Goal: Task Accomplishment & Management: Manage account settings

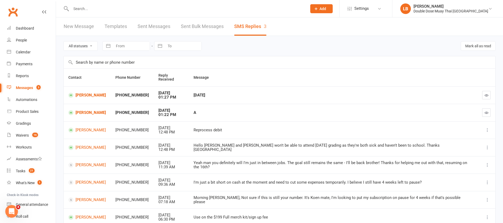
click at [103, 6] on input "text" at bounding box center [186, 8] width 234 height 7
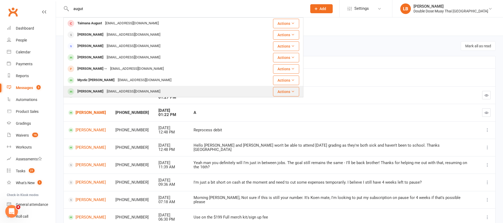
type input "augut"
click at [128, 91] on div "[EMAIL_ADDRESS][DOMAIN_NAME]" at bounding box center [133, 92] width 57 height 8
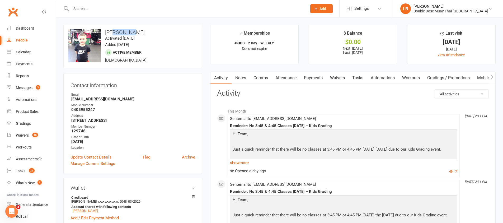
drag, startPoint x: 113, startPoint y: 32, endPoint x: 137, endPoint y: 31, distance: 23.8
click at [137, 31] on h3 "[PERSON_NAME]" at bounding box center [133, 32] width 130 height 6
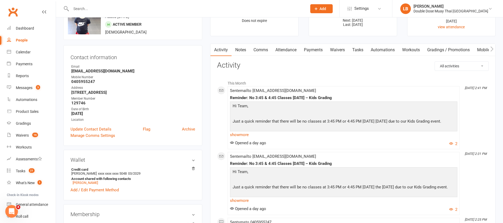
scroll to position [29, 0]
drag, startPoint x: 250, startPoint y: 94, endPoint x: 356, endPoint y: 99, distance: 105.7
click at [356, 99] on div "Reminder: No 3:45 & 4:45 Classes [DATE] – Kids Grading" at bounding box center [343, 97] width 227 height 4
click at [360, 98] on div "Reminder: No 3:45 & 4:45 Classes [DATE] – Kids Grading" at bounding box center [343, 97] width 227 height 4
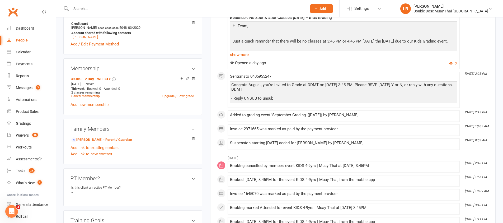
scroll to position [266, 0]
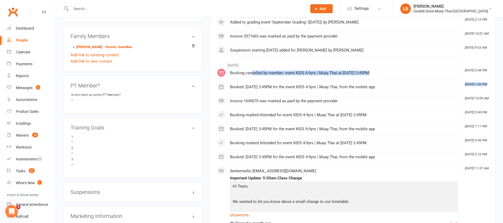
drag, startPoint x: 251, startPoint y: 73, endPoint x: 312, endPoint y: 81, distance: 61.6
click at [312, 81] on div "August [DATE] 2:48 PM Booking cancelled by member: event KIDS 4-9yrs | Muay Tha…" at bounding box center [353, 223] width 272 height 327
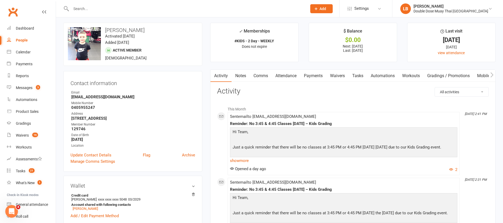
scroll to position [0, 0]
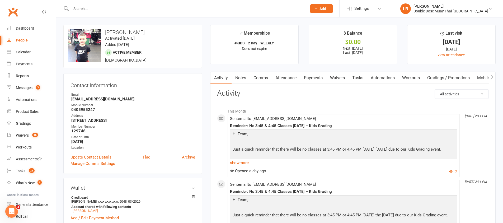
click at [333, 76] on link "Waivers" at bounding box center [337, 78] width 22 height 12
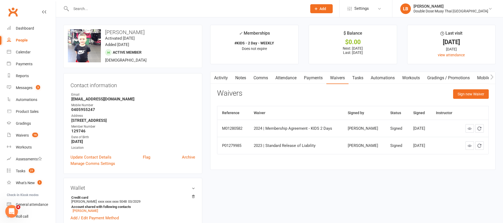
click at [458, 86] on div "Activity Notes Comms Attendance Payments Waivers Tasks Automations Workouts Gra…" at bounding box center [352, 121] width 285 height 98
click at [460, 97] on button "Sign new Waiver" at bounding box center [471, 94] width 36 height 10
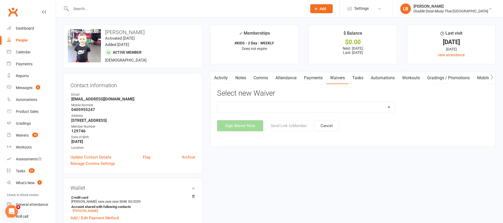
click at [289, 102] on select "2023 | Standard Release of Liability 2024/2025 | DECEMBER PROMO (sign up Dec pa…" at bounding box center [306, 107] width 178 height 11
select select "13117"
click at [293, 125] on button "Send Link to Member" at bounding box center [288, 125] width 49 height 11
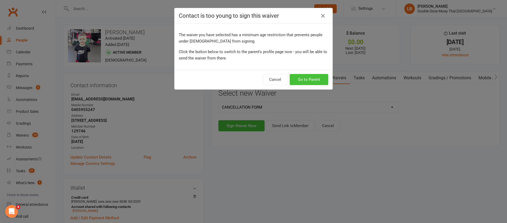
click at [308, 74] on button "Go to Parent" at bounding box center [309, 79] width 39 height 11
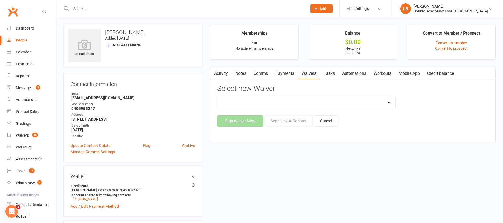
click at [336, 101] on select "2024/2025 | DECEMBER PROMO (sign up Dec pay [DATE] week term) 2024 | Membership…" at bounding box center [306, 102] width 178 height 11
select select "13132"
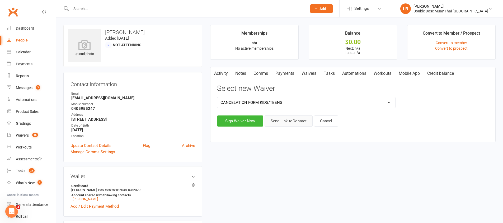
click at [277, 117] on button "Send Link to Contact" at bounding box center [288, 120] width 48 height 11
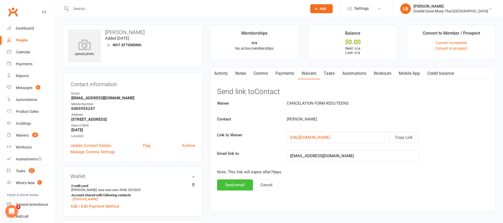
click at [239, 189] on button "Send email" at bounding box center [235, 184] width 36 height 11
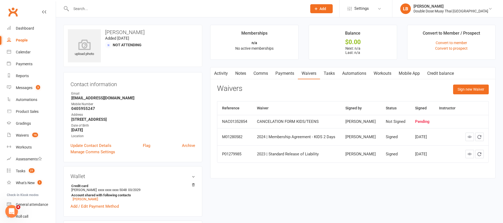
click at [240, 77] on link "Notes" at bounding box center [240, 73] width 18 height 12
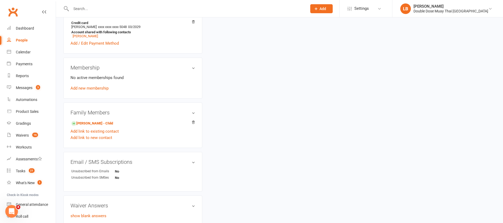
scroll to position [169, 0]
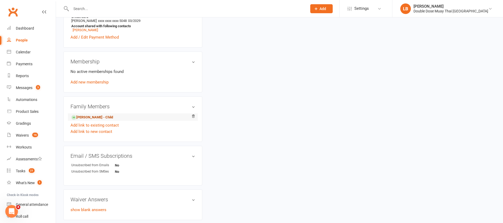
click at [89, 115] on link "[PERSON_NAME] - Child" at bounding box center [92, 118] width 42 height 6
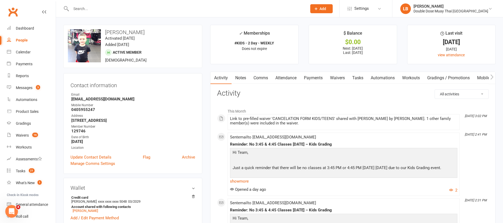
click at [260, 76] on link "Comms" at bounding box center [261, 78] width 22 height 12
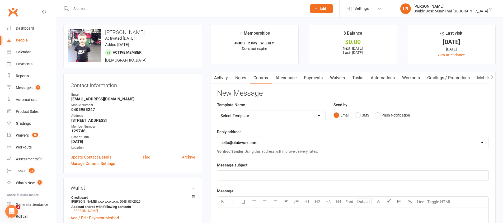
click at [236, 79] on link "Notes" at bounding box center [240, 78] width 18 height 12
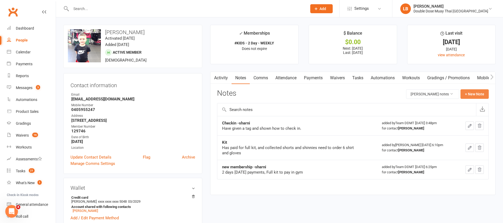
click at [468, 92] on button "+ New Note" at bounding box center [474, 94] width 28 height 10
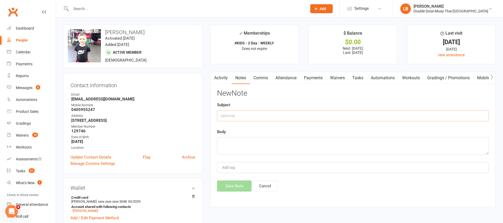
click at [254, 120] on input "text" at bounding box center [353, 115] width 272 height 11
type input "Cancelation"
click at [245, 144] on textarea at bounding box center [353, 145] width 272 height 17
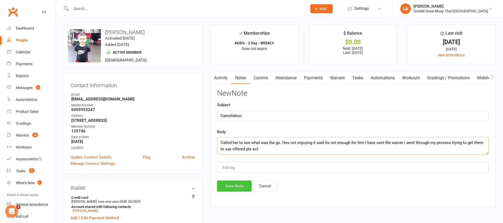
type textarea "Called her to see what was the go. Hes not enjoying it said its not enough for …"
click at [234, 185] on button "Save Note" at bounding box center [234, 185] width 35 height 11
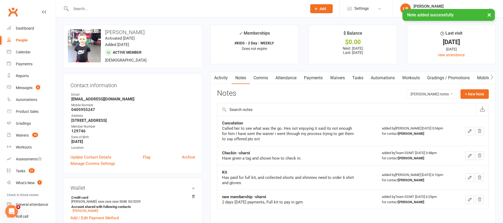
click at [348, 78] on link "Waivers" at bounding box center [337, 78] width 22 height 12
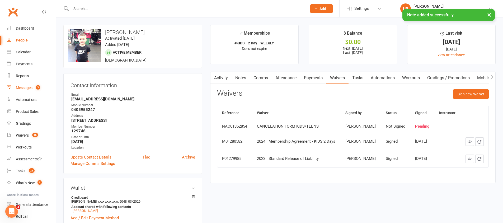
click at [29, 89] on div "Messages" at bounding box center [24, 88] width 17 height 4
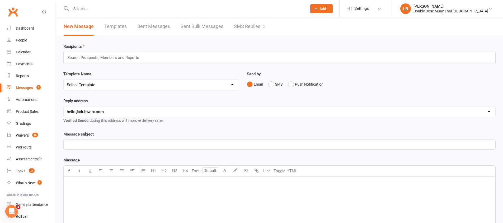
click at [257, 21] on link "SMS Replies 3" at bounding box center [250, 26] width 32 height 18
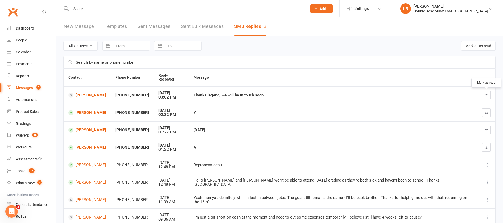
click at [489, 95] on button "button" at bounding box center [486, 95] width 8 height 8
click at [30, 168] on link "Tasks 21" at bounding box center [31, 171] width 49 height 12
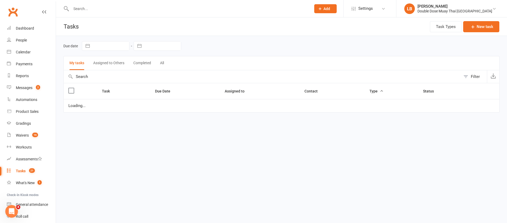
select select "started"
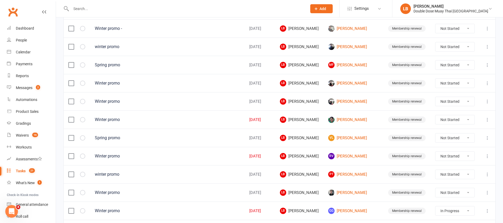
scroll to position [372, 0]
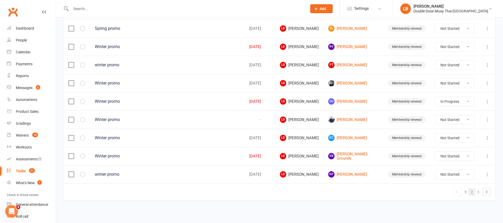
click at [474, 191] on link "2" at bounding box center [471, 191] width 6 height 7
select select "started"
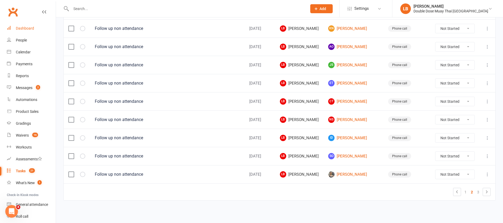
click at [29, 24] on link "Dashboard" at bounding box center [31, 28] width 49 height 12
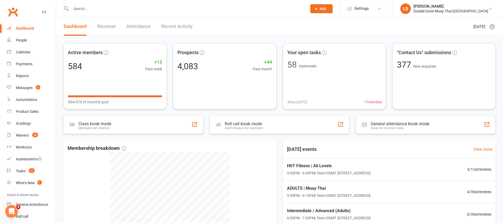
click at [102, 29] on link "Revenue" at bounding box center [106, 26] width 18 height 18
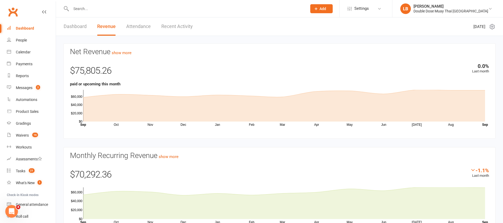
click at [83, 27] on link "Dashboard" at bounding box center [75, 26] width 23 height 18
